Goal: Task Accomplishment & Management: Complete application form

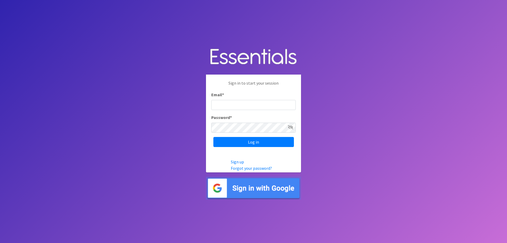
type input "[EMAIL_ADDRESS][DOMAIN_NAME]"
click at [349, 132] on body "Sign in to start your session Email * cehernandez@no-hunger.org Password * Log …" at bounding box center [253, 121] width 507 height 243
click at [269, 143] on input "Log in" at bounding box center [253, 142] width 81 height 10
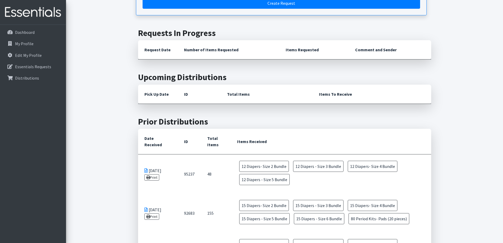
scroll to position [79, 0]
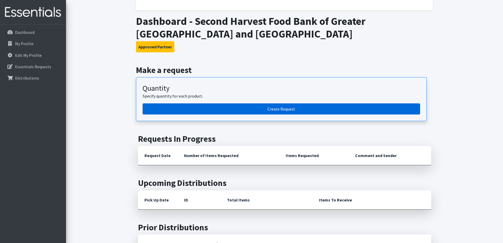
click at [285, 111] on link "Create Request" at bounding box center [282, 108] width 278 height 11
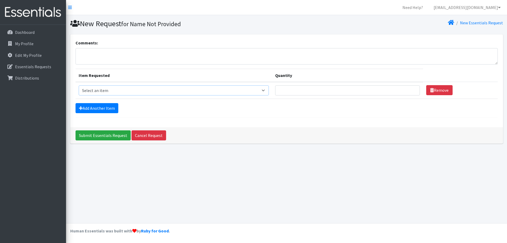
click at [200, 86] on select "Select an item Diaper - 2T/3T Bundle Diapers - 3T/4T Bundle Diapers - 4T/5T Bun…" at bounding box center [174, 90] width 190 height 10
click at [199, 89] on select "Select an item Diaper - 2T/3T Bundle Diapers - 3T/4T Bundle Diapers - 4T/5T Bun…" at bounding box center [174, 90] width 190 height 10
select select "14874"
click at [79, 85] on select "Select an item Diaper - 2T/3T Bundle Diapers - 3T/4T Bundle Diapers - 4T/5T Bun…" at bounding box center [174, 90] width 190 height 10
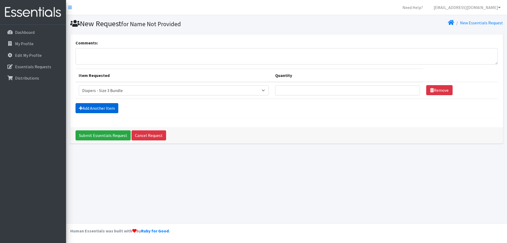
click at [101, 111] on link "Add Another Item" at bounding box center [97, 108] width 43 height 10
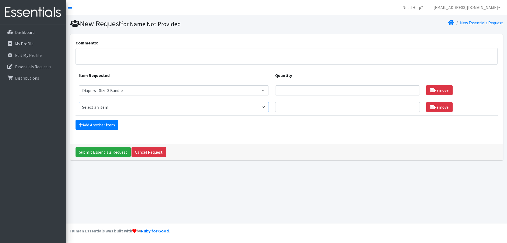
click at [133, 108] on select "Select an item Diaper - 2T/3T Bundle Diapers - 3T/4T Bundle Diapers - 4T/5T Bun…" at bounding box center [174, 107] width 190 height 10
select select "14876"
click at [79, 102] on select "Select an item Diaper - 2T/3T Bundle Diapers - 3T/4T Bundle Diapers - 4T/5T Bun…" at bounding box center [174, 107] width 190 height 10
click at [105, 123] on link "Add Another Item" at bounding box center [97, 125] width 43 height 10
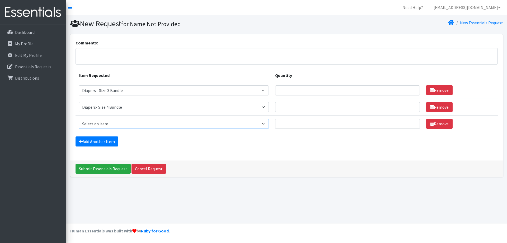
click at [118, 124] on select "Select an item Diaper - 2T/3T Bundle Diapers - 3T/4T Bundle Diapers - 4T/5T Bun…" at bounding box center [174, 124] width 190 height 10
select select "14877"
click at [79, 119] on select "Select an item Diaper - 2T/3T Bundle Diapers - 3T/4T Bundle Diapers - 4T/5T Bun…" at bounding box center [174, 124] width 190 height 10
click at [104, 143] on link "Add Another Item" at bounding box center [97, 141] width 43 height 10
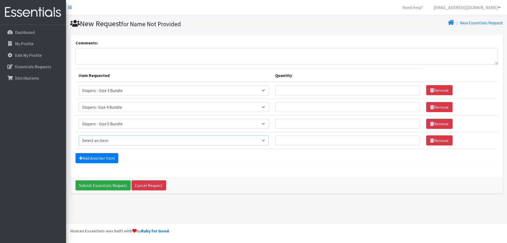
click at [116, 142] on select "Select an item Diaper - 2T/3T Bundle Diapers - 3T/4T Bundle Diapers - 4T/5T Bun…" at bounding box center [174, 140] width 190 height 10
click at [117, 140] on select "Select an item Diaper - 2T/3T Bundle Diapers - 3T/4T Bundle Diapers - 4T/5T Bun…" at bounding box center [174, 140] width 190 height 10
select select "14878"
click at [79, 135] on select "Select an item Diaper - 2T/3T Bundle Diapers - 3T/4T Bundle Diapers - 4T/5T Bun…" at bounding box center [174, 140] width 190 height 10
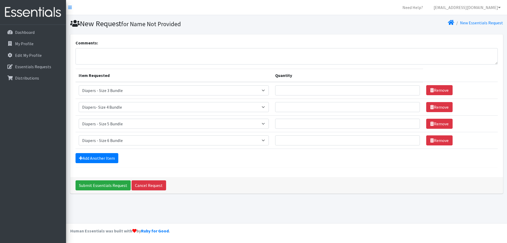
click at [146, 157] on div "Add Another Item" at bounding box center [287, 158] width 422 height 10
click at [101, 151] on form "Comments: Item Requested Quantity Item Requested Select an item Diaper - 2T/3T …" at bounding box center [287, 104] width 422 height 128
click at [101, 157] on link "Add Another Item" at bounding box center [97, 158] width 43 height 10
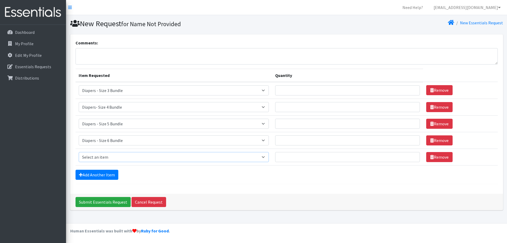
click at [113, 156] on select "Select an item Diaper - 2T/3T Bundle Diapers - 3T/4T Bundle Diapers - 4T/5T Bun…" at bounding box center [174, 157] width 190 height 10
select select "14879"
click at [79, 152] on select "Select an item Diaper - 2T/3T Bundle Diapers - 3T/4T Bundle Diapers - 4T/5T Bun…" at bounding box center [174, 157] width 190 height 10
click at [99, 177] on link "Add Another Item" at bounding box center [97, 175] width 43 height 10
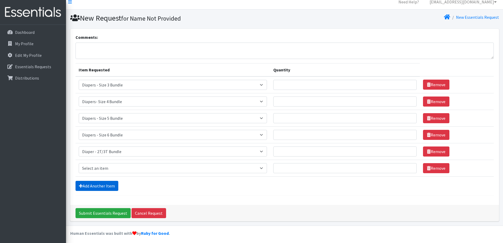
scroll to position [8, 0]
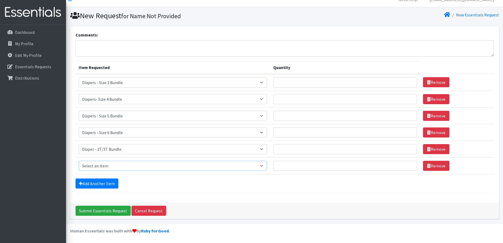
click at [115, 164] on select "Select an item Diaper - 2T/3T Bundle Diapers - 3T/4T Bundle Diapers - 4T/5T Bun…" at bounding box center [173, 166] width 189 height 10
select select "14889"
click at [79, 161] on select "Select an item Diaper - 2T/3T Bundle Diapers - 3T/4T Bundle Diapers - 4T/5T Bun…" at bounding box center [173, 166] width 189 height 10
click at [301, 81] on input "Quantity" at bounding box center [344, 82] width 143 height 10
type input "5"
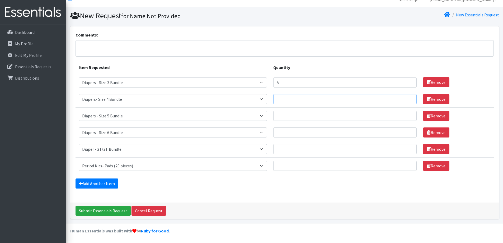
click at [305, 97] on input "Quantity" at bounding box center [344, 99] width 143 height 10
type input "5"
click at [301, 116] on input "Quantity" at bounding box center [344, 116] width 143 height 10
type input "5"
click at [295, 133] on input "Quantity" at bounding box center [344, 132] width 143 height 10
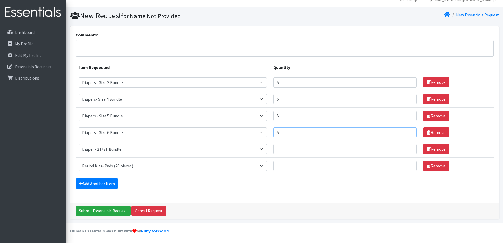
type input "5"
click at [297, 148] on input "Quantity" at bounding box center [344, 149] width 143 height 10
type input "5"
click at [299, 163] on input "Quantity" at bounding box center [344, 166] width 143 height 10
type input "5"
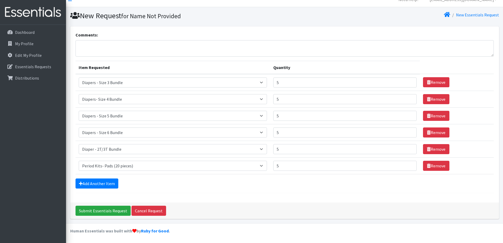
click at [308, 183] on div "Add Another Item" at bounding box center [285, 183] width 418 height 10
drag, startPoint x: 289, startPoint y: 83, endPoint x: 273, endPoint y: 82, distance: 16.1
click at [273, 82] on tr "Item Requested Select an item Diaper - 2T/3T Bundle Diapers - 3T/4T Bundle Diap…" at bounding box center [285, 82] width 418 height 17
click at [312, 72] on th "Quantity" at bounding box center [345, 67] width 150 height 13
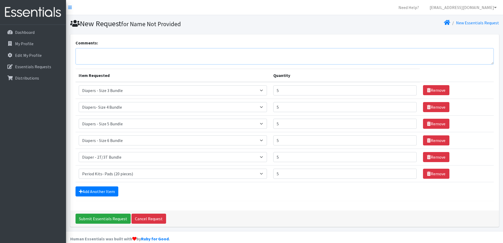
click at [178, 51] on textarea "Comments:" at bounding box center [285, 56] width 418 height 16
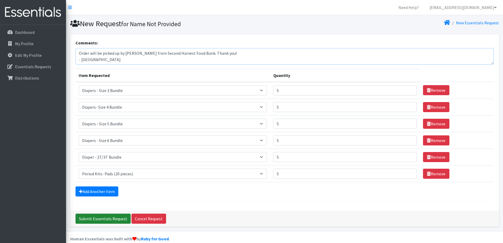
type textarea "Order will be picked up by [PERSON_NAME] from Second Harvest Food Bank. Thank y…"
drag, startPoint x: 106, startPoint y: 218, endPoint x: 145, endPoint y: 186, distance: 49.4
click at [146, 187] on div "Comments: Order will be picked up by Brynn Frew from Second Harvest Food Bank. …" at bounding box center [284, 130] width 429 height 192
click at [98, 221] on input "Submit Essentials Request" at bounding box center [103, 218] width 55 height 10
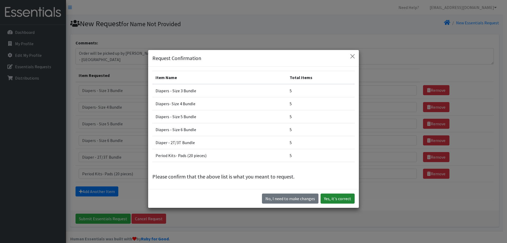
click at [336, 200] on button "Yes, it's correct" at bounding box center [338, 198] width 34 height 10
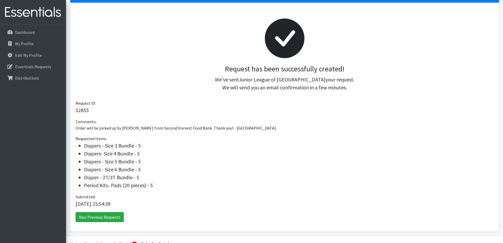
scroll to position [74, 0]
